Goal: Check status: Check status

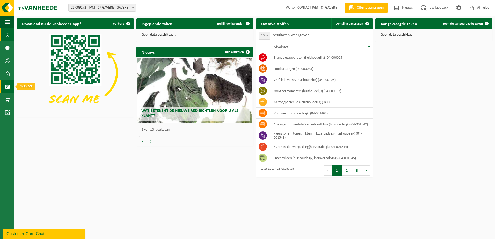
click at [9, 86] on span at bounding box center [7, 86] width 5 height 13
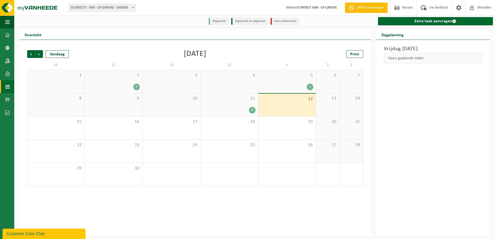
click at [242, 104] on div "11 9" at bounding box center [229, 104] width 57 height 23
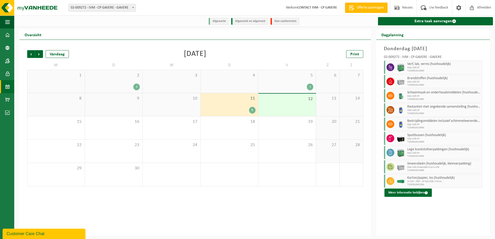
click at [284, 108] on div "12" at bounding box center [286, 105] width 57 height 23
